Goal: Go to known website: Go to known website

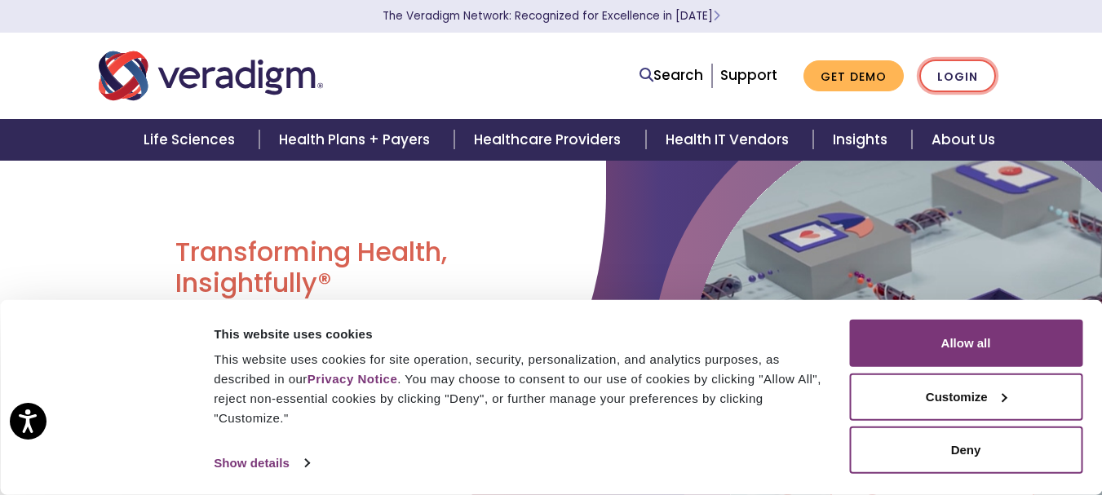
click at [966, 71] on link "Login" at bounding box center [957, 76] width 77 height 33
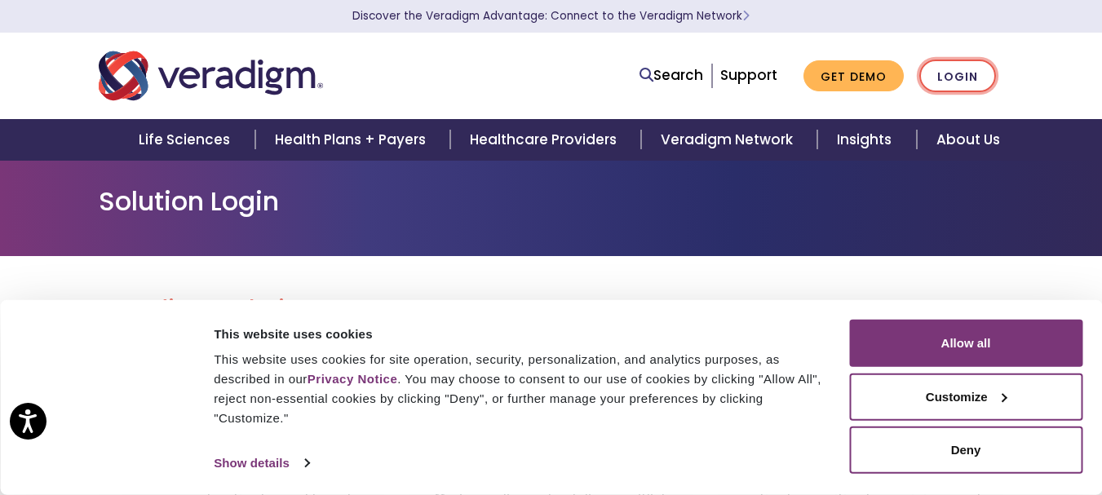
click at [952, 73] on link "Login" at bounding box center [957, 76] width 77 height 33
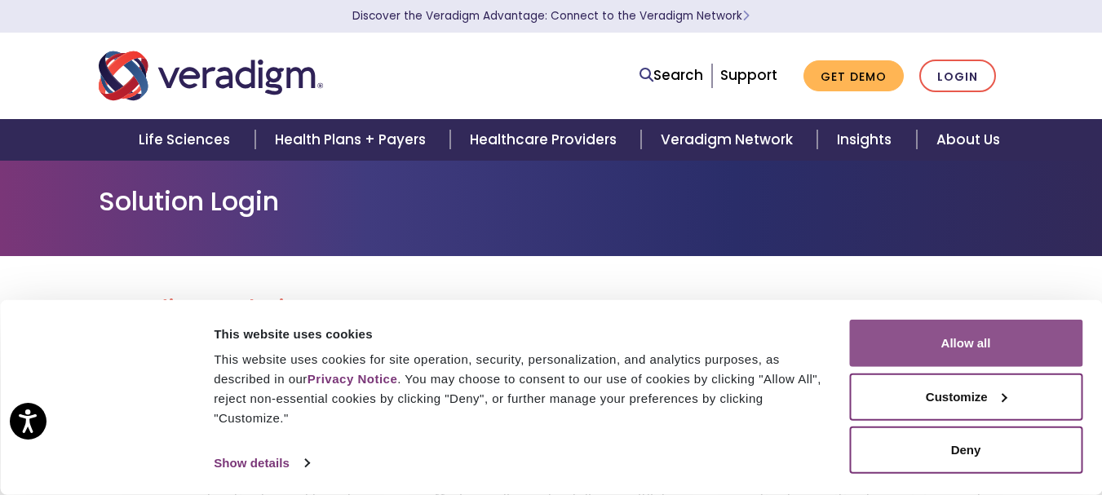
click at [966, 348] on button "Allow all" at bounding box center [965, 343] width 233 height 47
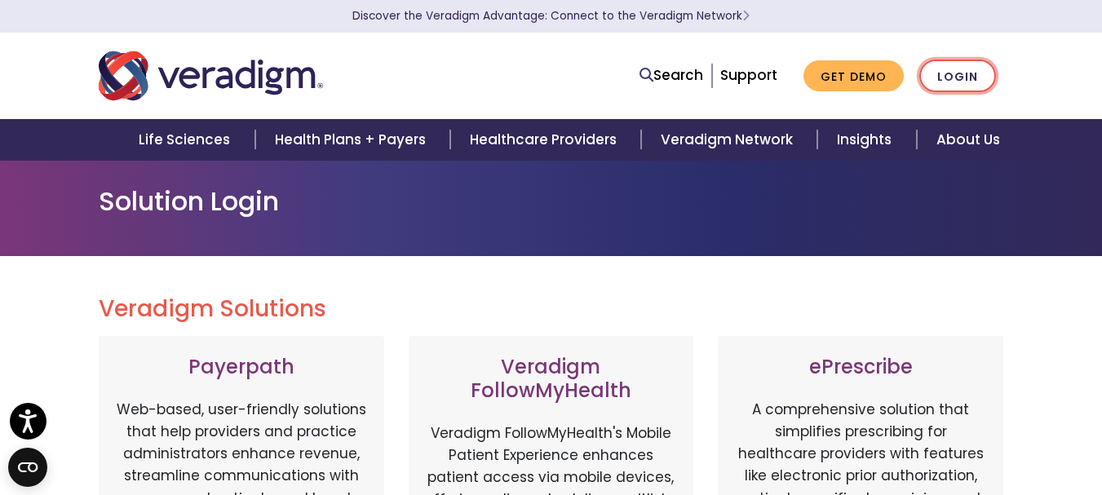
click at [946, 72] on link "Login" at bounding box center [957, 76] width 77 height 33
click at [655, 14] on link "Discover the Veradigm Advantage: Connect to the Veradigm Network" at bounding box center [550, 16] width 397 height 16
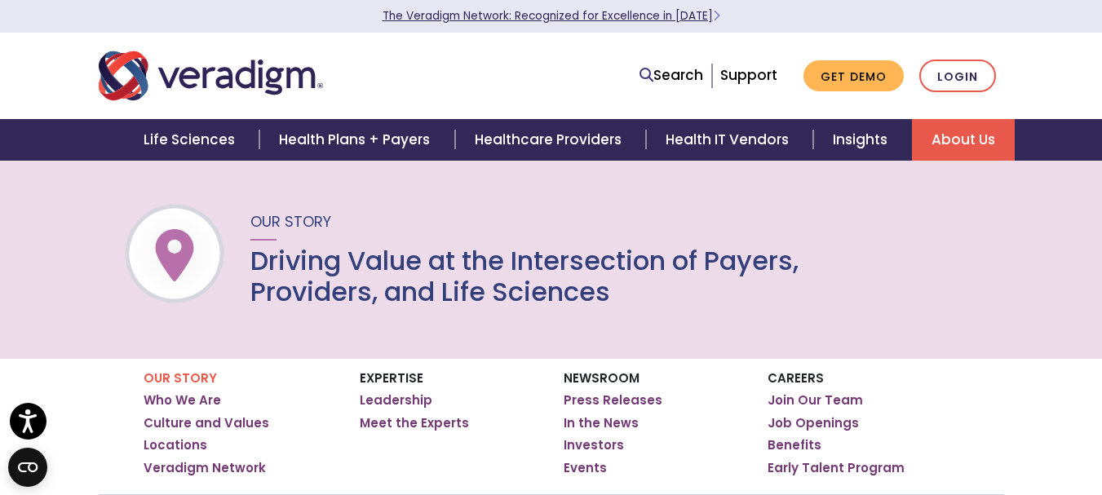
click at [493, 15] on link "The Veradigm Network: Recognized for Excellence in [DATE]" at bounding box center [552, 16] width 338 height 16
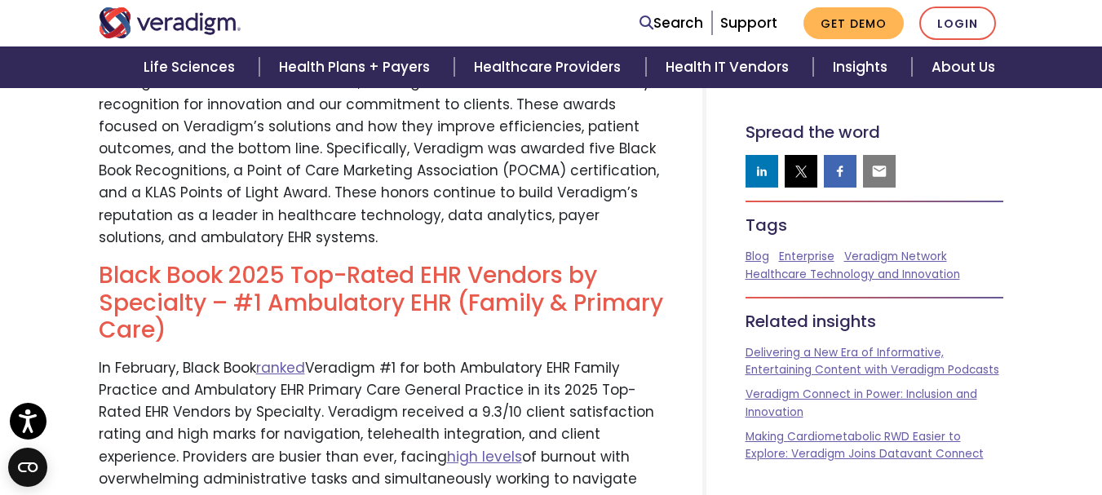
scroll to position [734, 0]
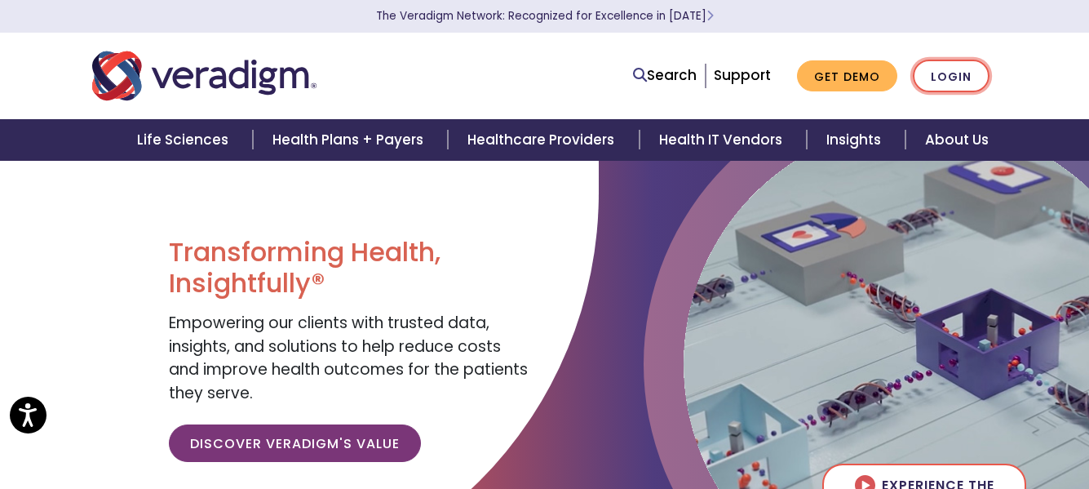
click at [941, 73] on link "Login" at bounding box center [951, 76] width 77 height 33
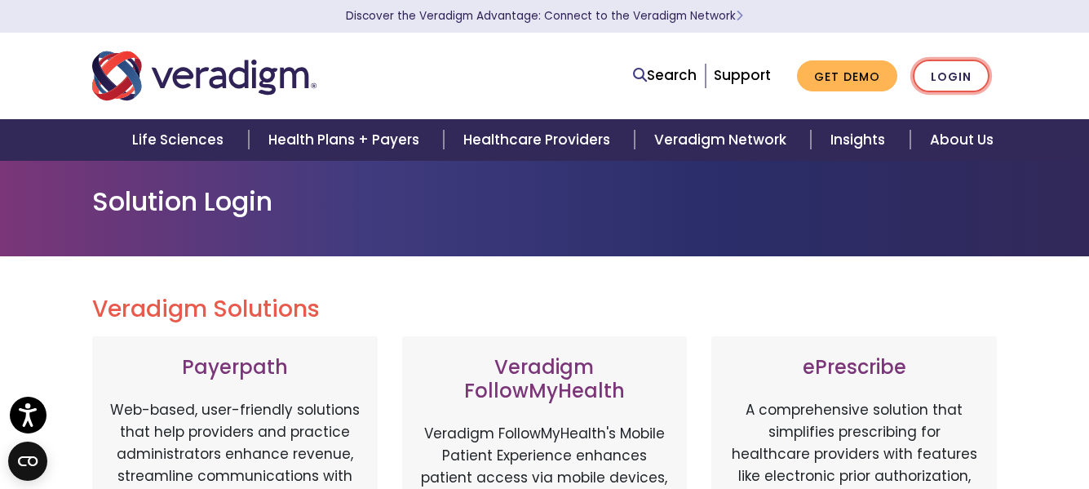
click at [941, 73] on link "Login" at bounding box center [951, 76] width 77 height 33
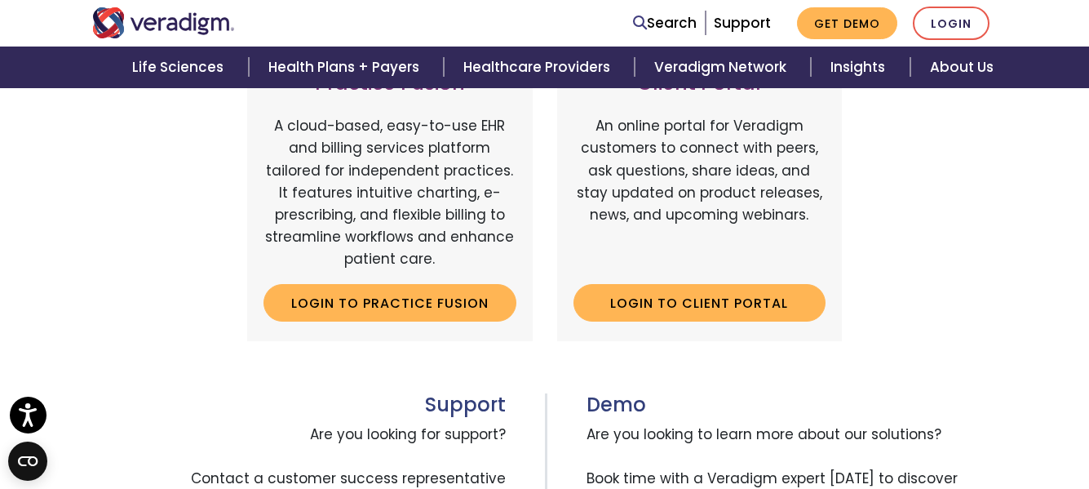
scroll to position [408, 0]
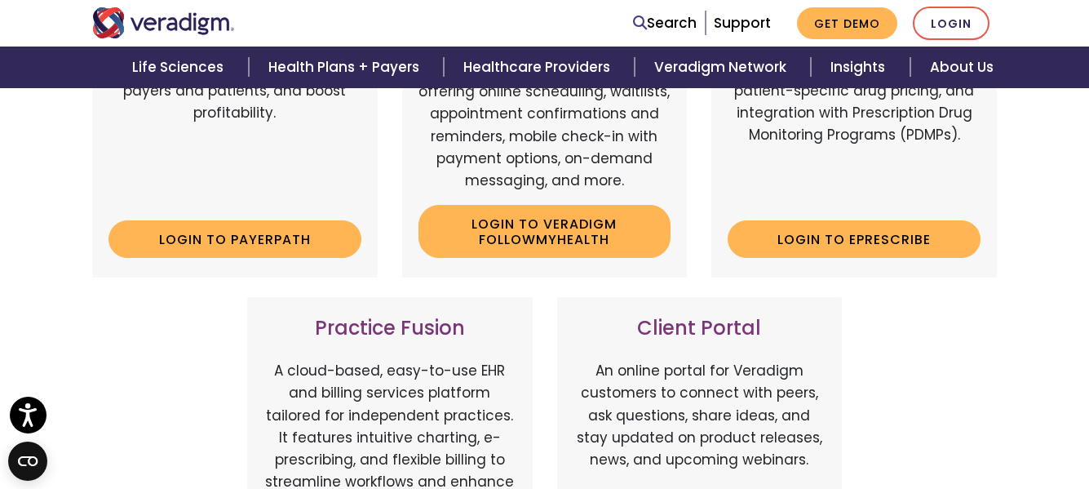
click at [938, 311] on div "Payerpath Web-based, user-friendly solutions that help providers and practice a…" at bounding box center [545, 266] width 930 height 677
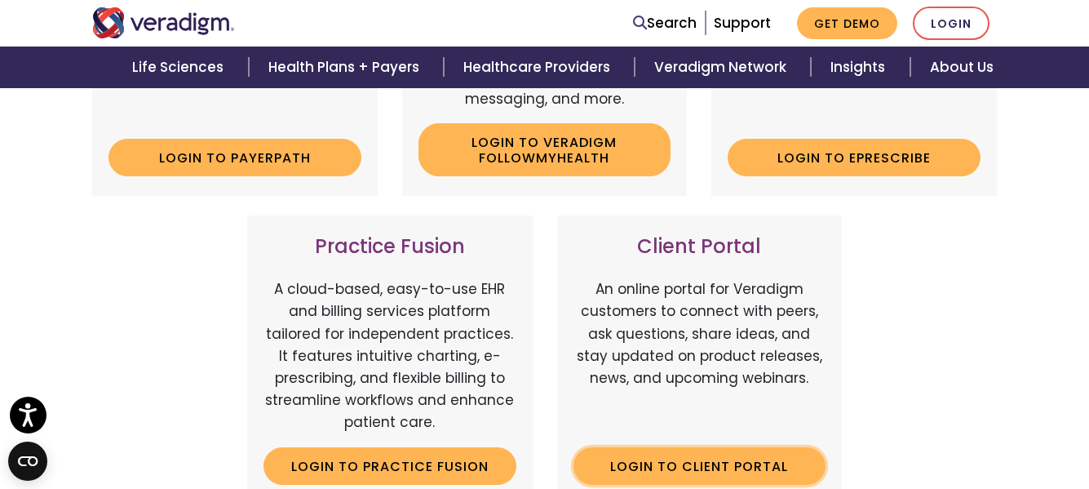
click at [694, 462] on link "Login to Client Portal" at bounding box center [700, 466] width 253 height 38
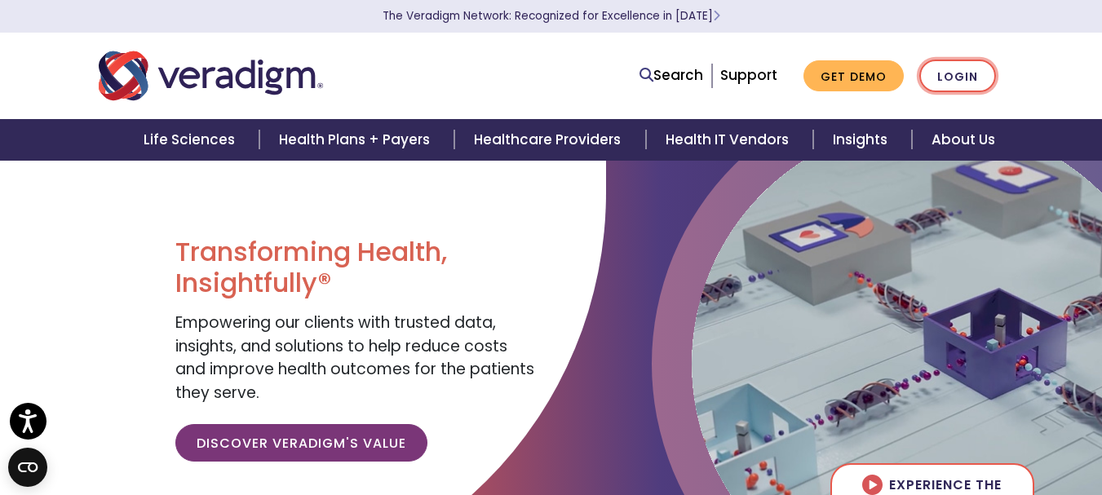
click at [964, 75] on link "Login" at bounding box center [957, 76] width 77 height 33
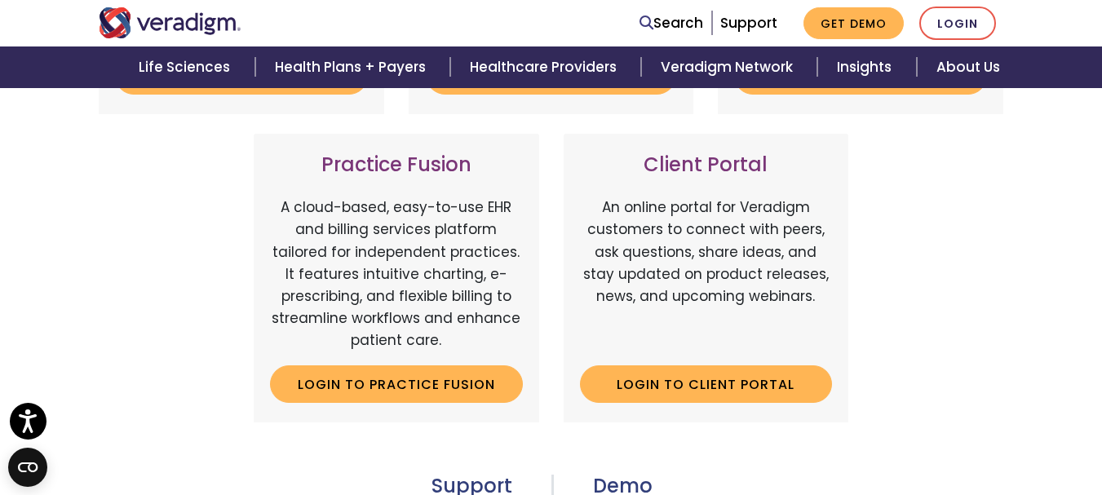
scroll to position [653, 0]
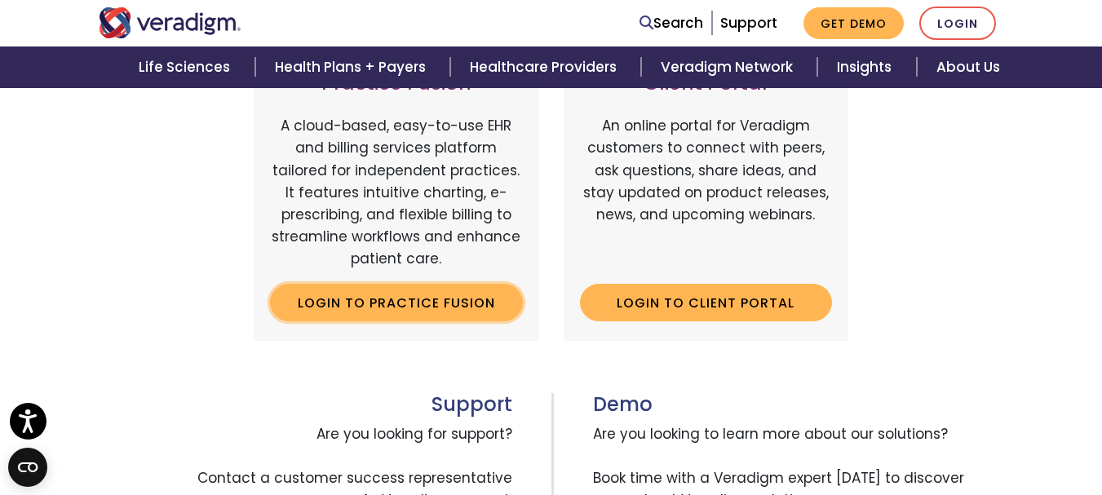
click at [387, 301] on link "Login to Practice Fusion" at bounding box center [396, 303] width 253 height 38
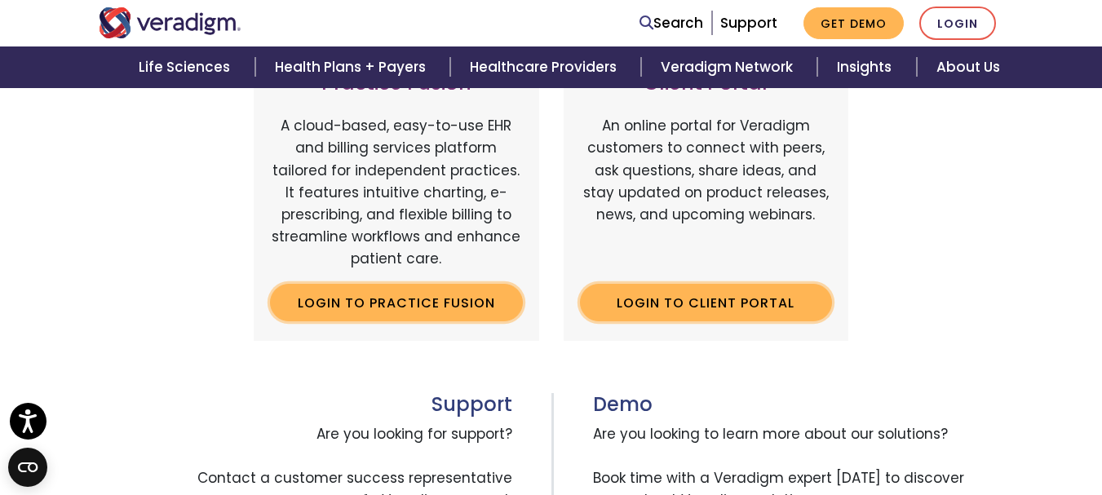
scroll to position [408, 0]
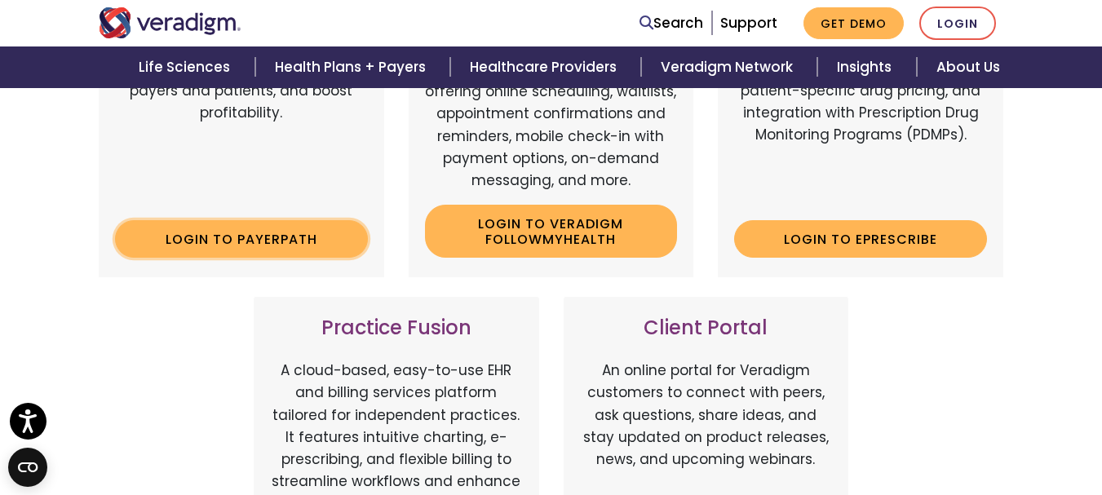
click at [248, 237] on link "Login to Payerpath" at bounding box center [241, 239] width 253 height 38
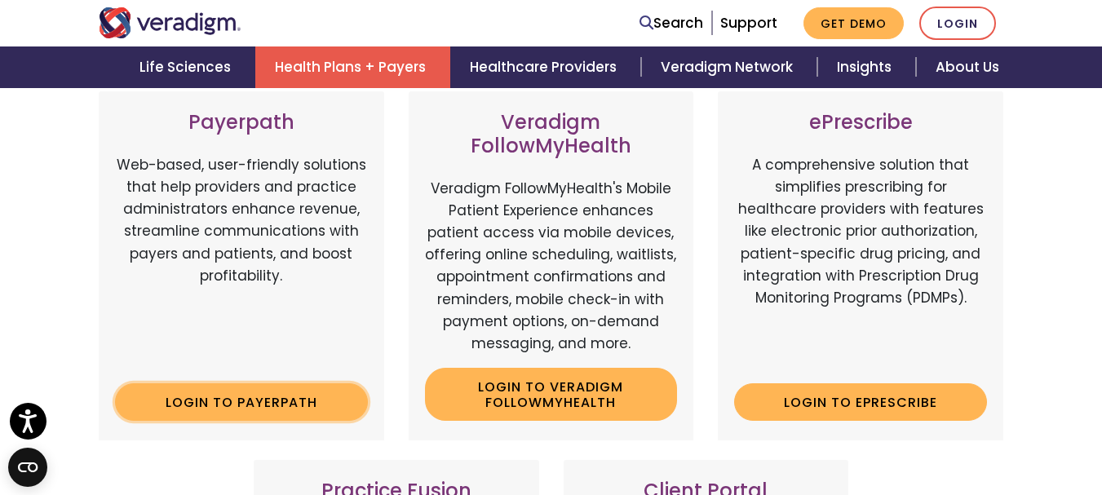
scroll to position [0, 0]
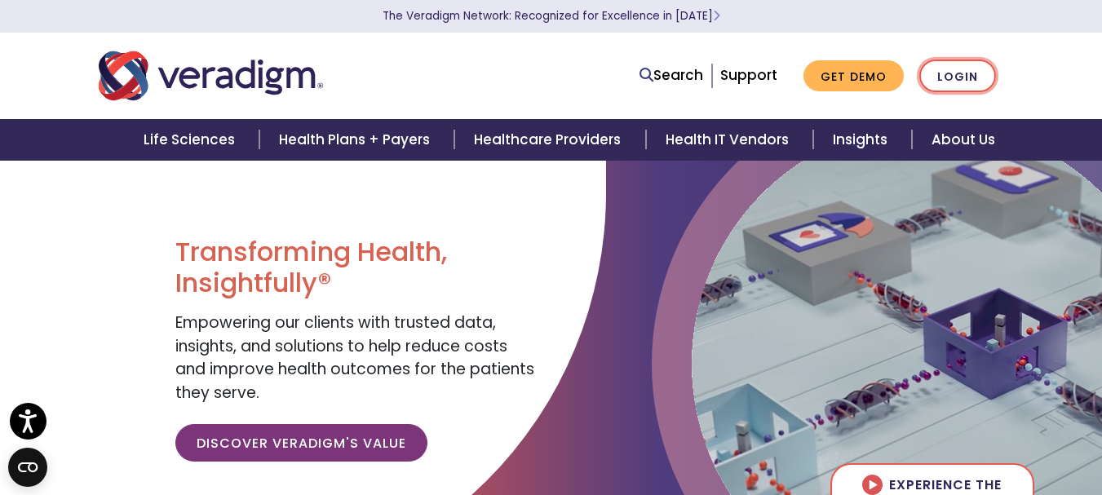
click at [958, 75] on link "Login" at bounding box center [957, 76] width 77 height 33
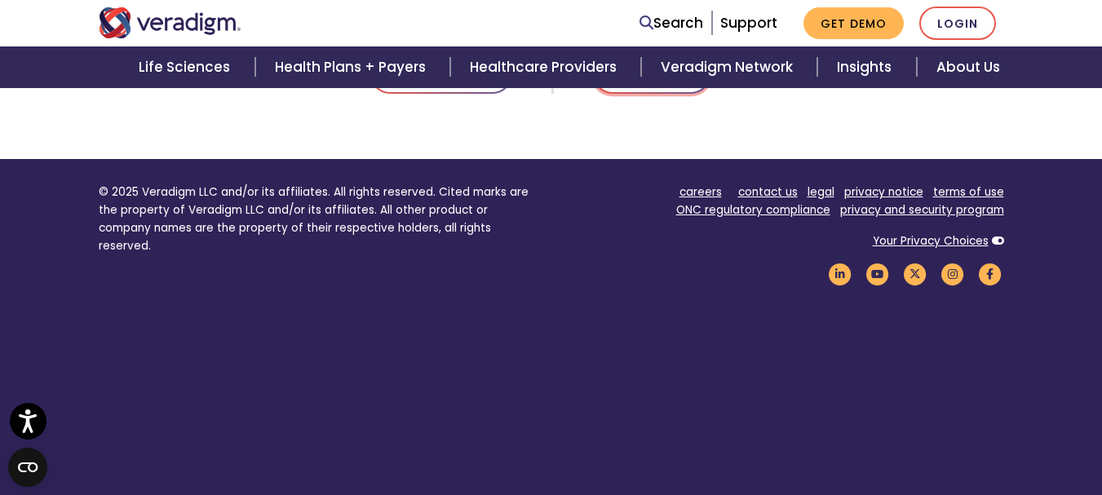
scroll to position [897, 0]
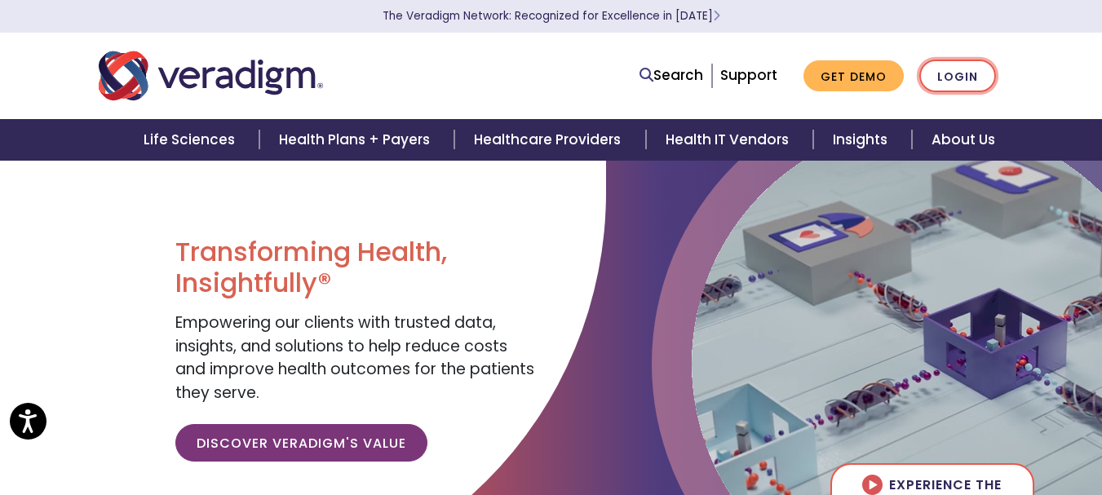
click at [955, 82] on link "Login" at bounding box center [957, 76] width 77 height 33
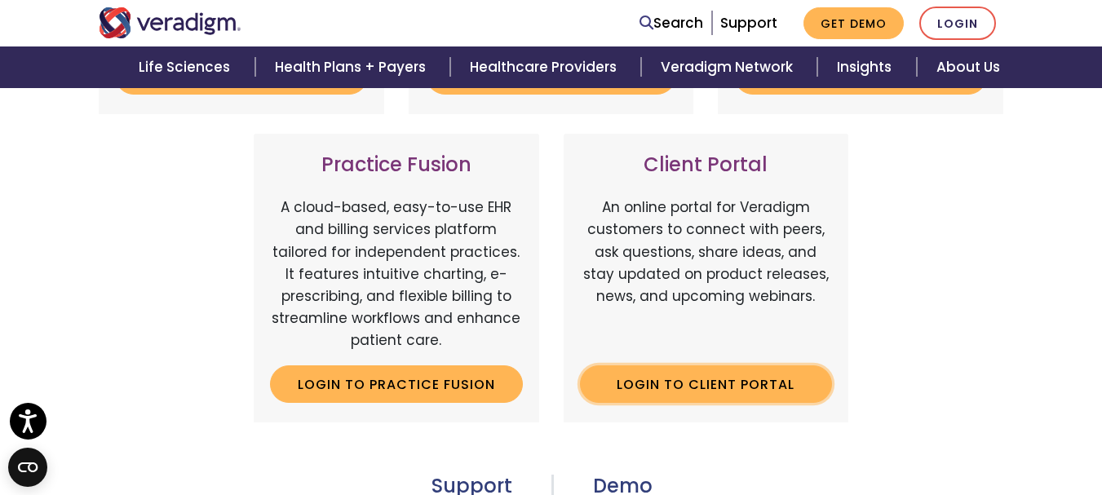
scroll to position [653, 0]
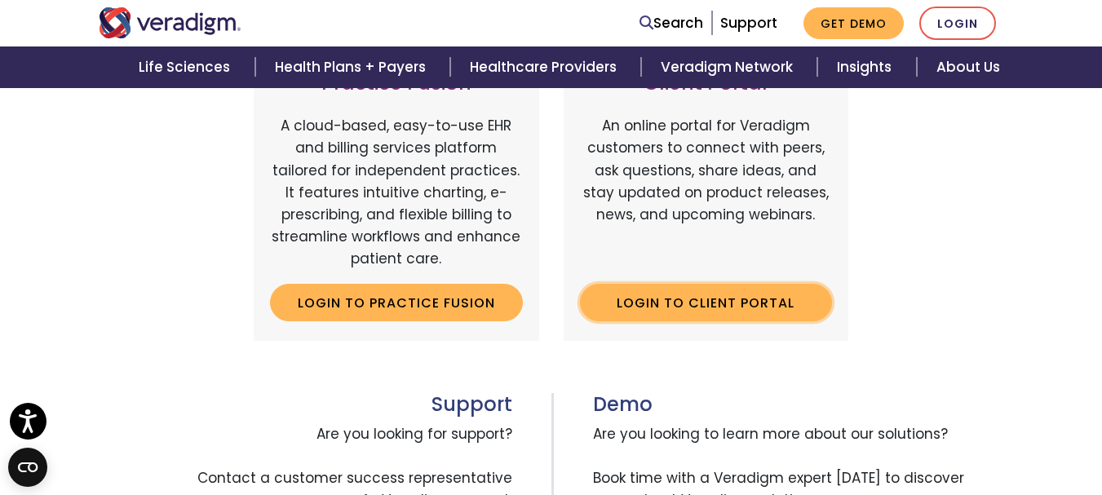
click at [701, 299] on link "Login to Client Portal" at bounding box center [706, 303] width 253 height 38
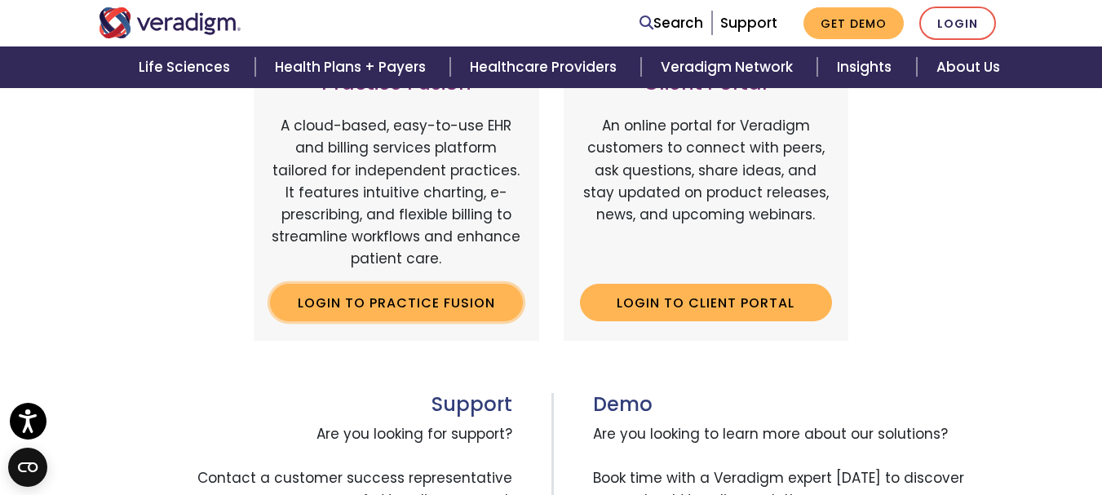
click at [402, 310] on link "Login to Practice Fusion" at bounding box center [396, 303] width 253 height 38
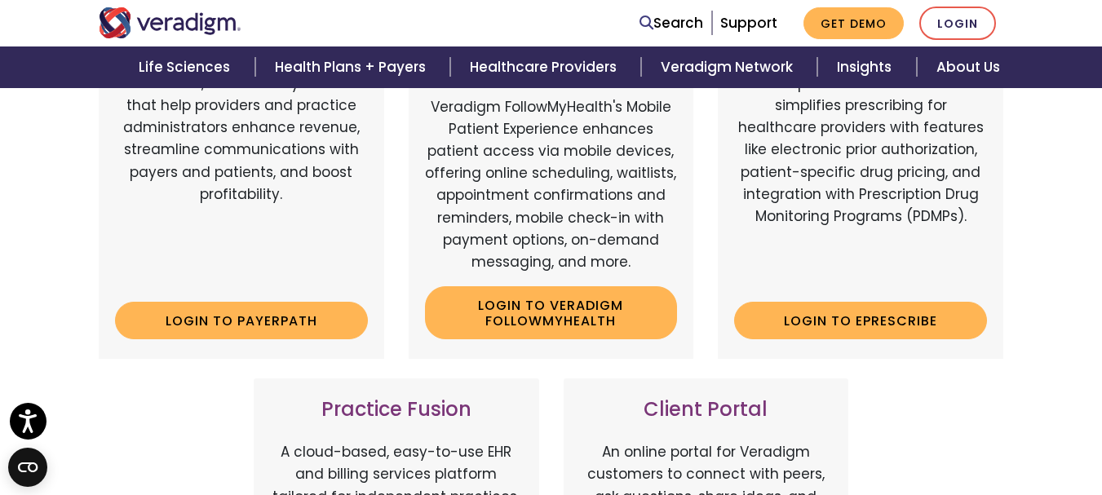
scroll to position [245, 0]
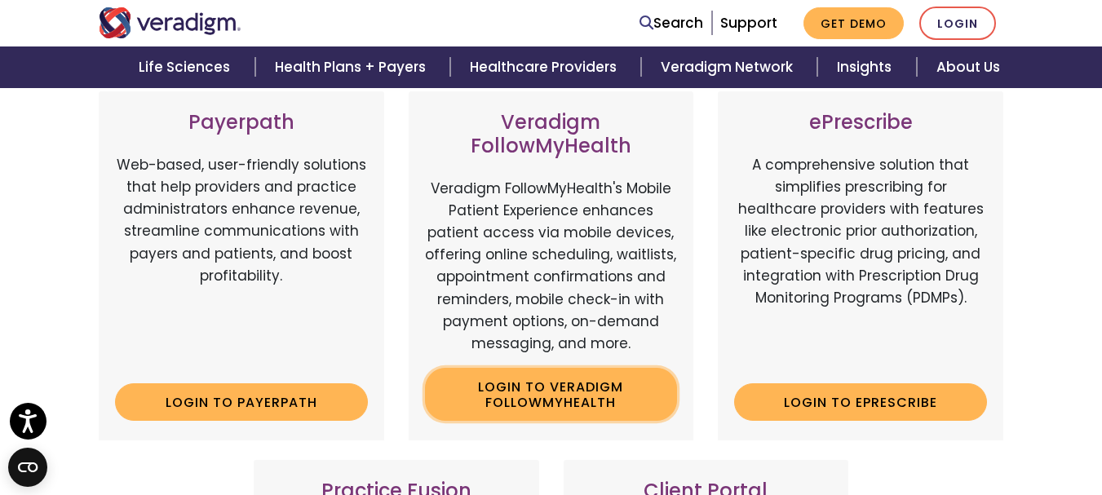
click at [561, 405] on link "Login to Veradigm FollowMyHealth" at bounding box center [551, 394] width 253 height 53
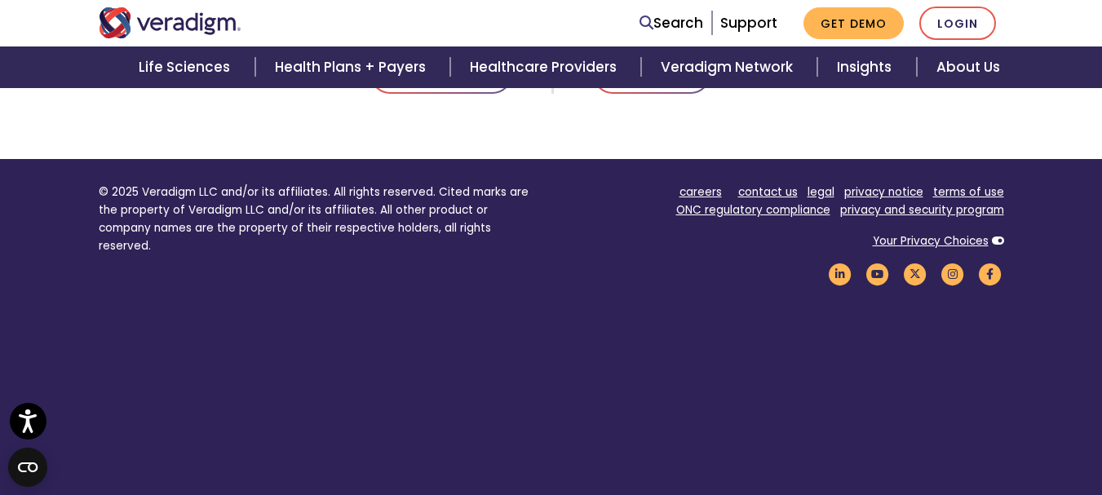
scroll to position [1156, 0]
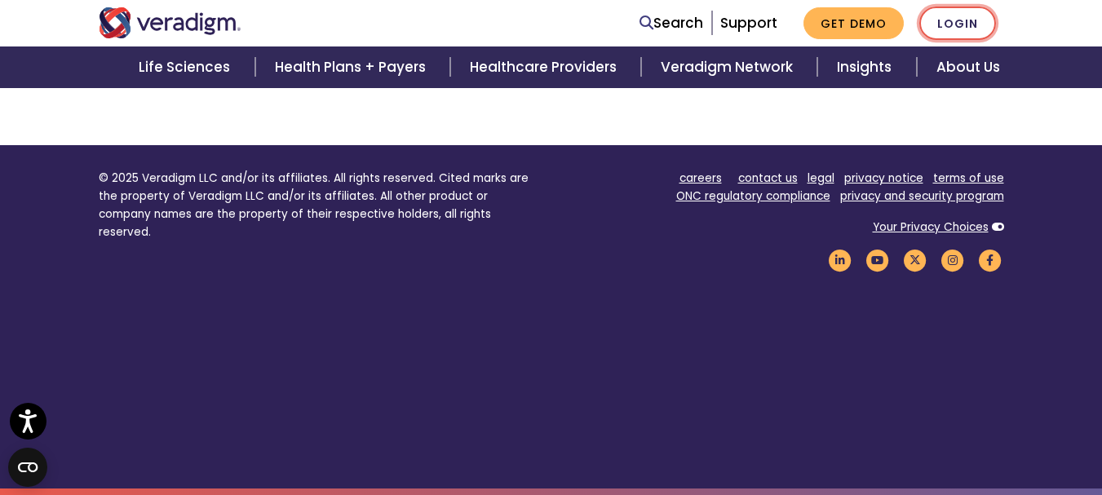
click at [944, 27] on link "Login" at bounding box center [957, 23] width 77 height 33
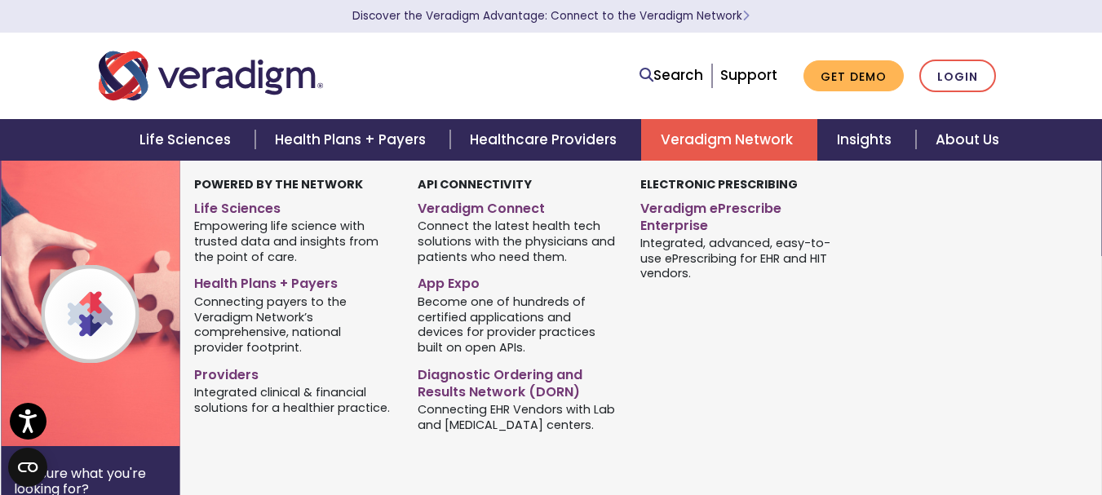
click at [741, 140] on link "Veradigm Network" at bounding box center [729, 140] width 176 height 42
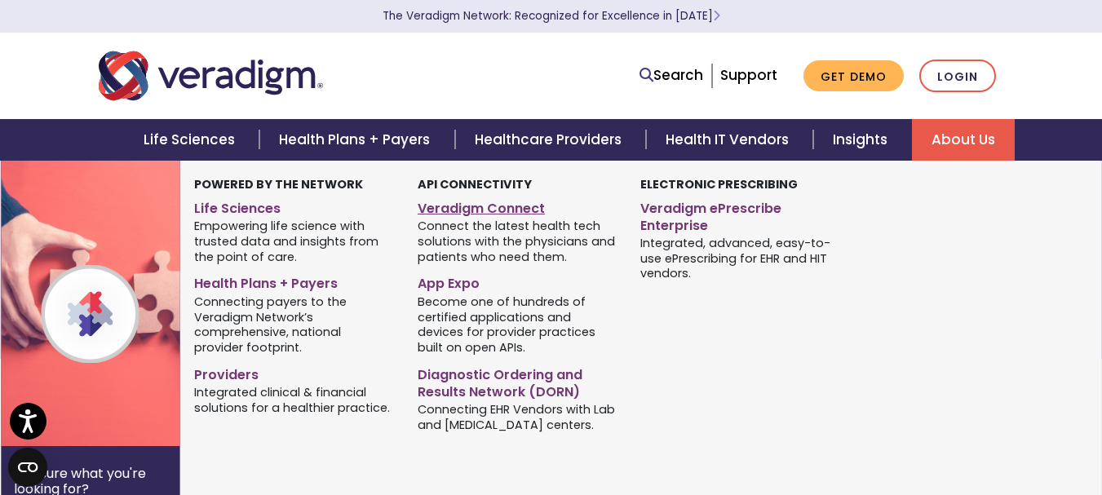
click at [464, 209] on link "Veradigm Connect" at bounding box center [517, 206] width 198 height 24
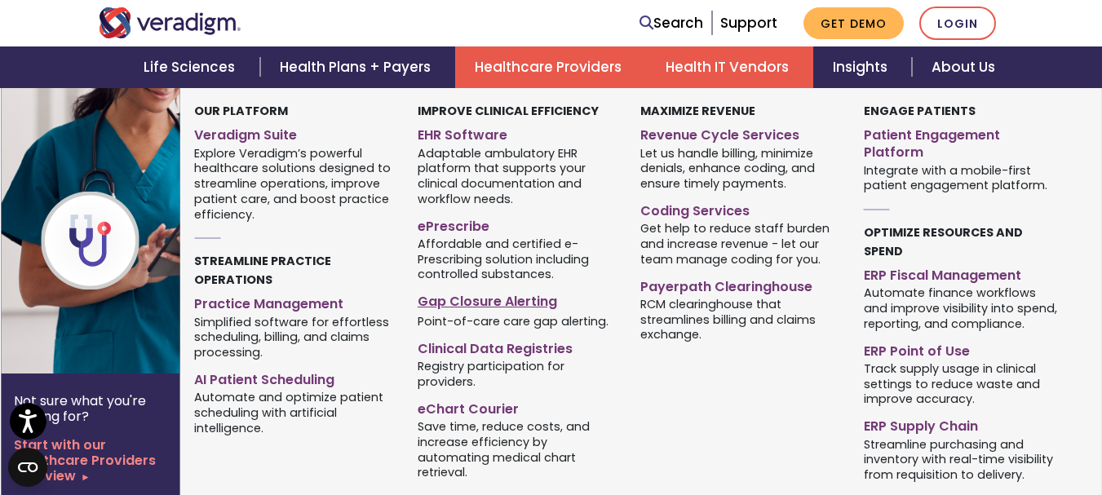
scroll to position [571, 0]
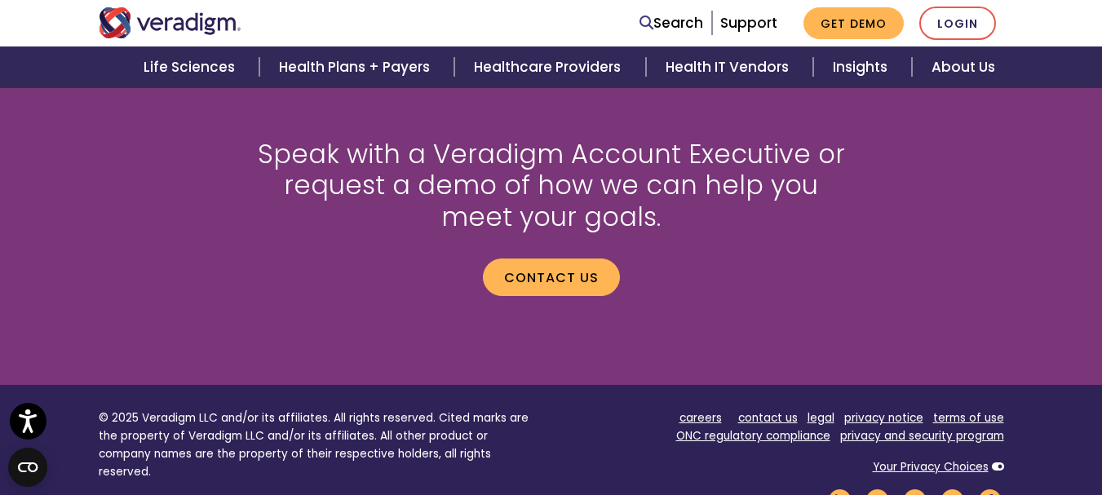
scroll to position [2361, 0]
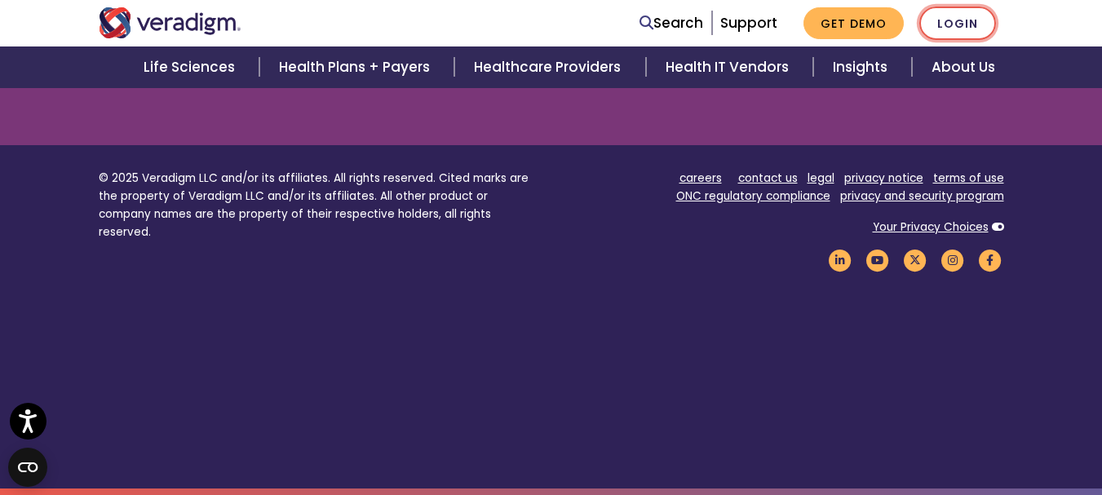
click at [968, 16] on link "Login" at bounding box center [957, 23] width 77 height 33
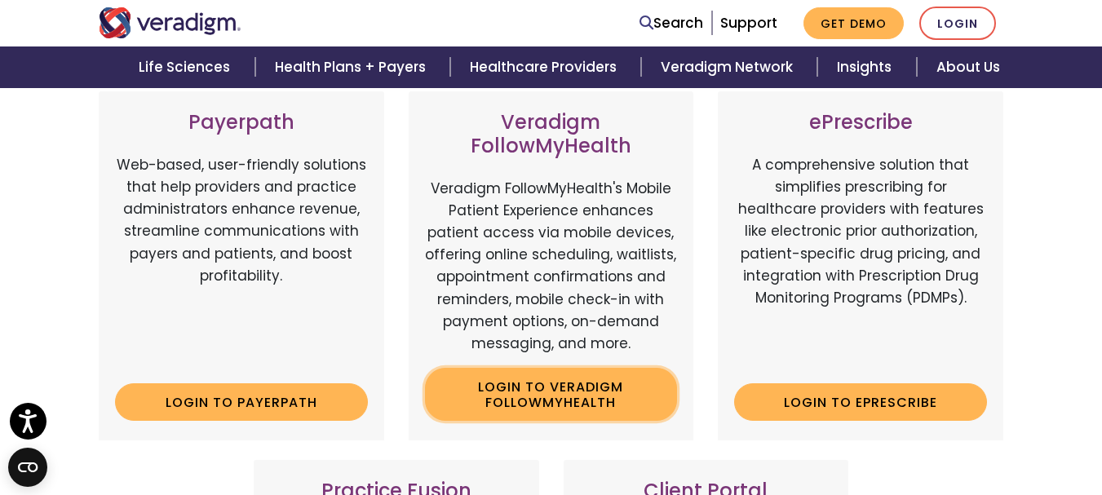
scroll to position [326, 0]
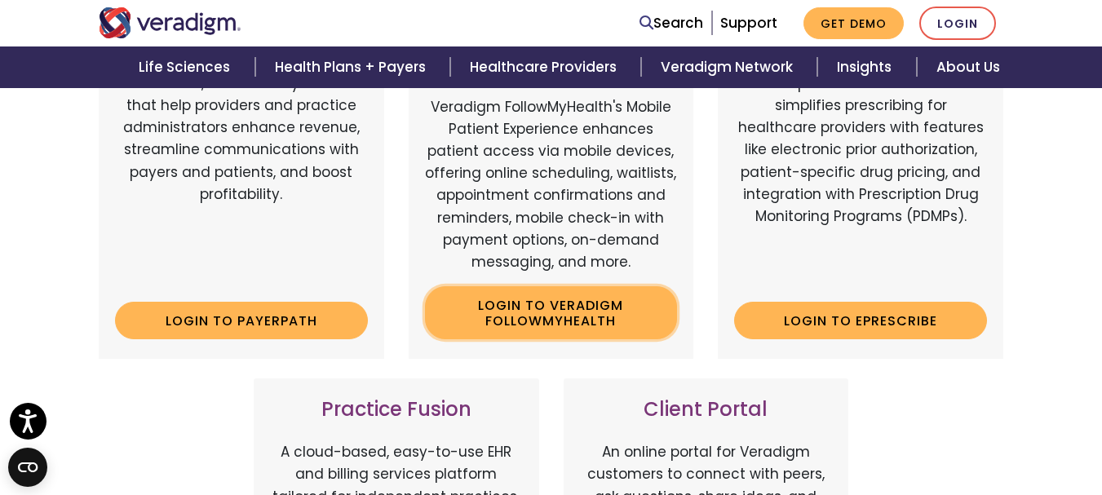
click at [551, 319] on link "Login to Veradigm FollowMyHealth" at bounding box center [551, 312] width 253 height 53
